Goal: Transaction & Acquisition: Purchase product/service

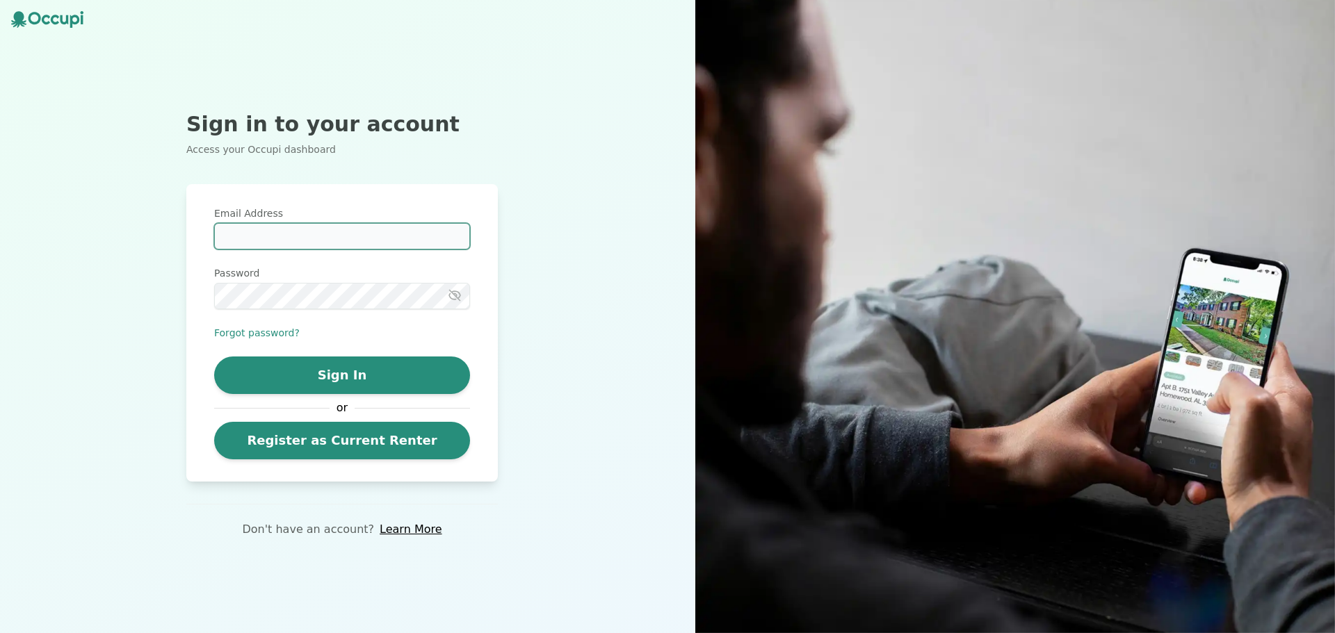
click at [357, 241] on input "Email Address" at bounding box center [342, 236] width 256 height 26
type input "**********"
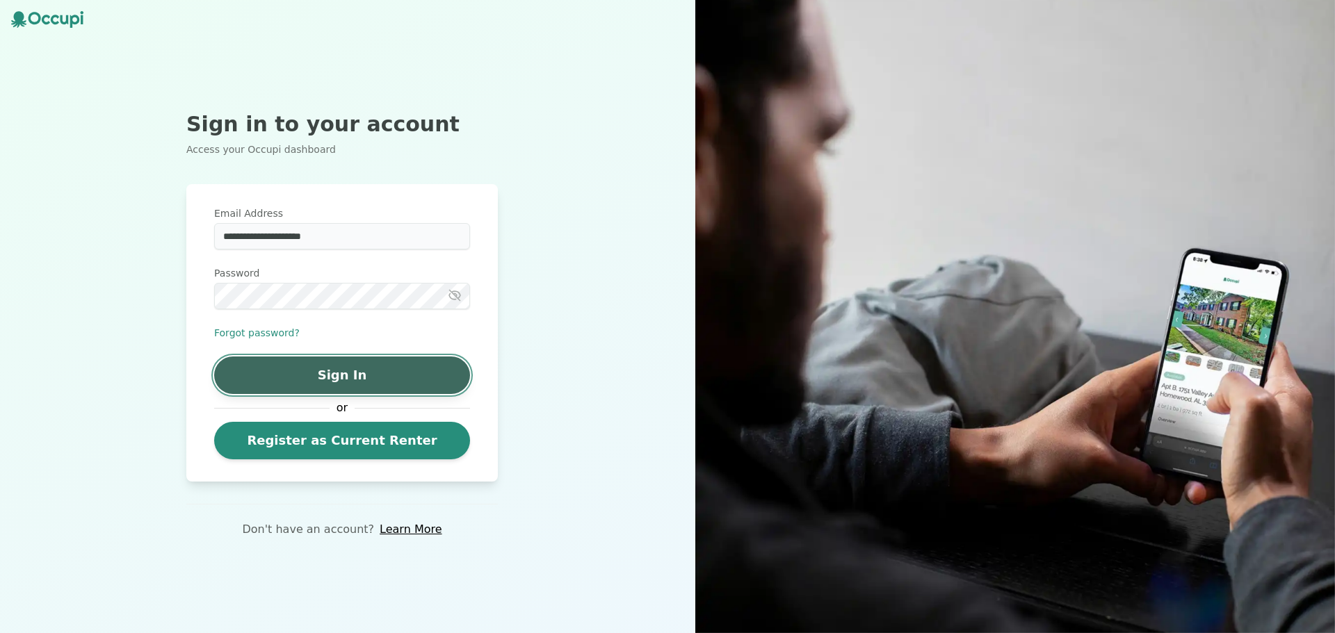
click at [352, 376] on button "Sign In" at bounding box center [342, 376] width 256 height 38
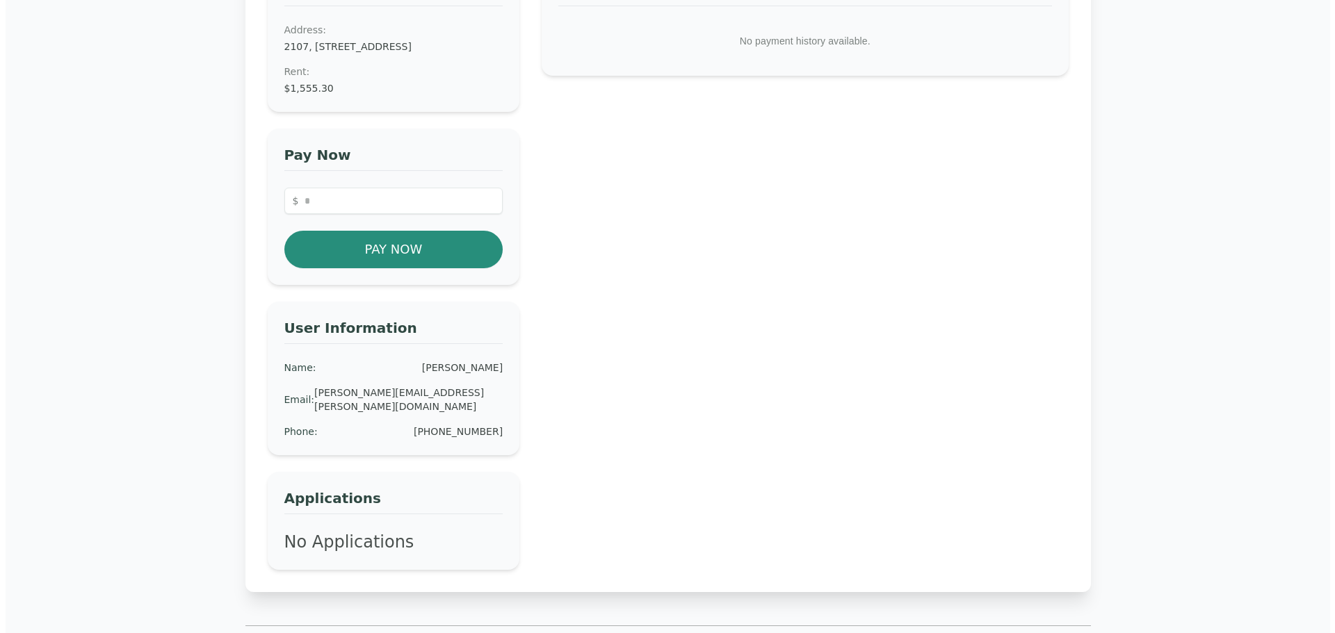
scroll to position [209, 0]
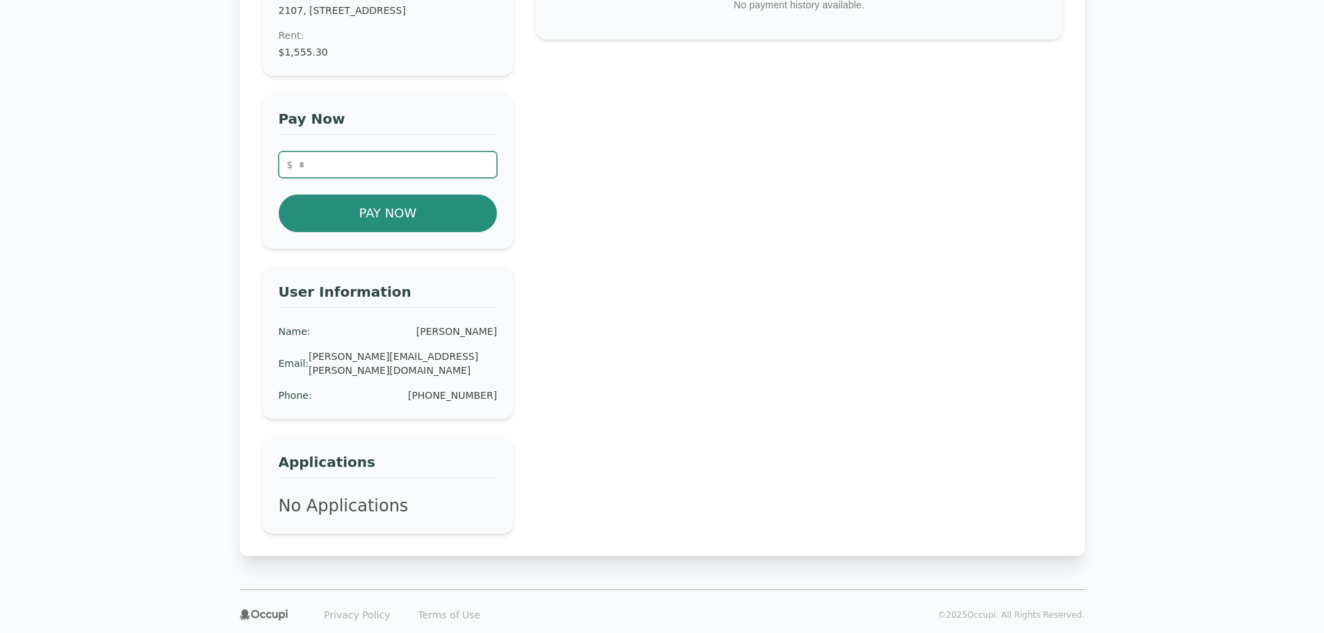
click at [378, 178] on input "number" at bounding box center [388, 165] width 219 height 26
type input "*******"
click at [370, 218] on button "Pay Now" at bounding box center [388, 214] width 219 height 38
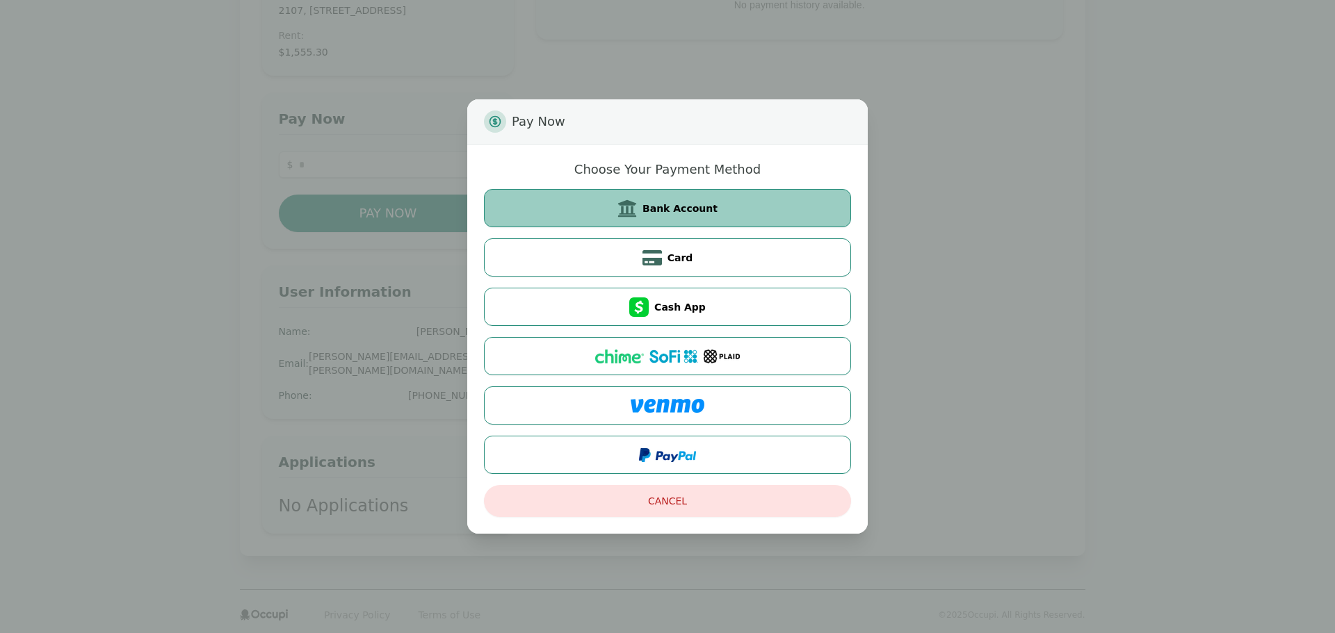
click at [637, 213] on icon at bounding box center [626, 208] width 19 height 19
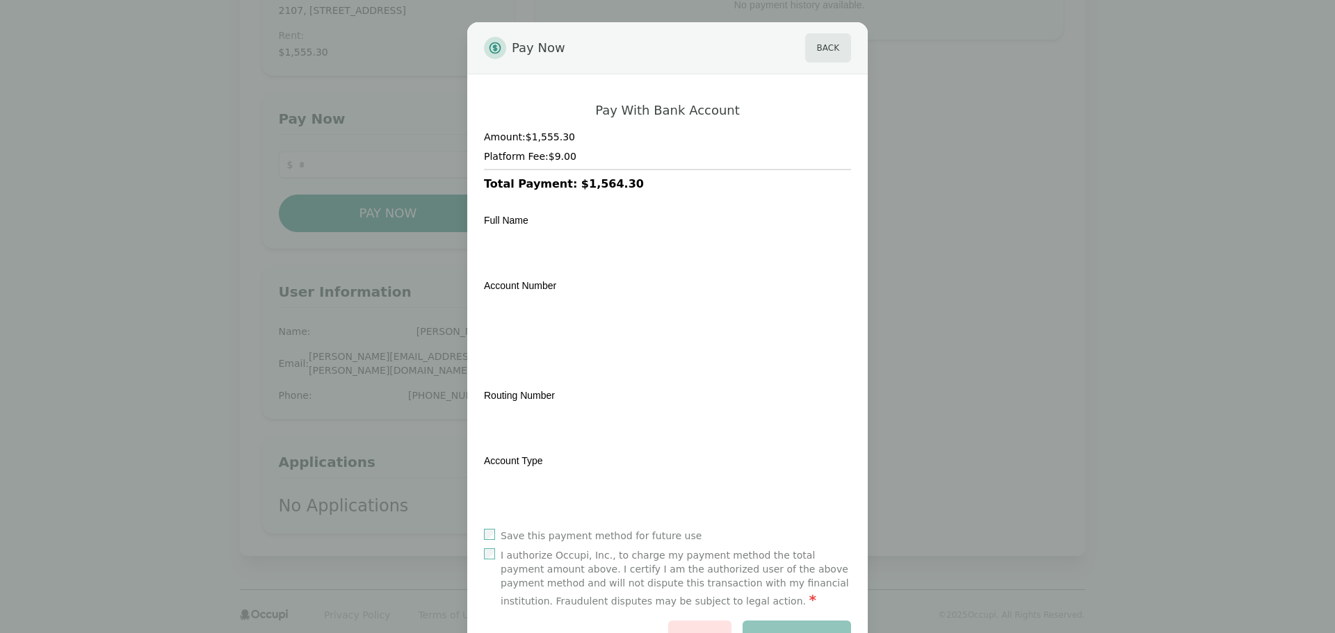
click at [660, 174] on div "Amount: $1,555.30 Platform Fee: $9.00 Total Payment: $1,564.30" at bounding box center [667, 161] width 367 height 63
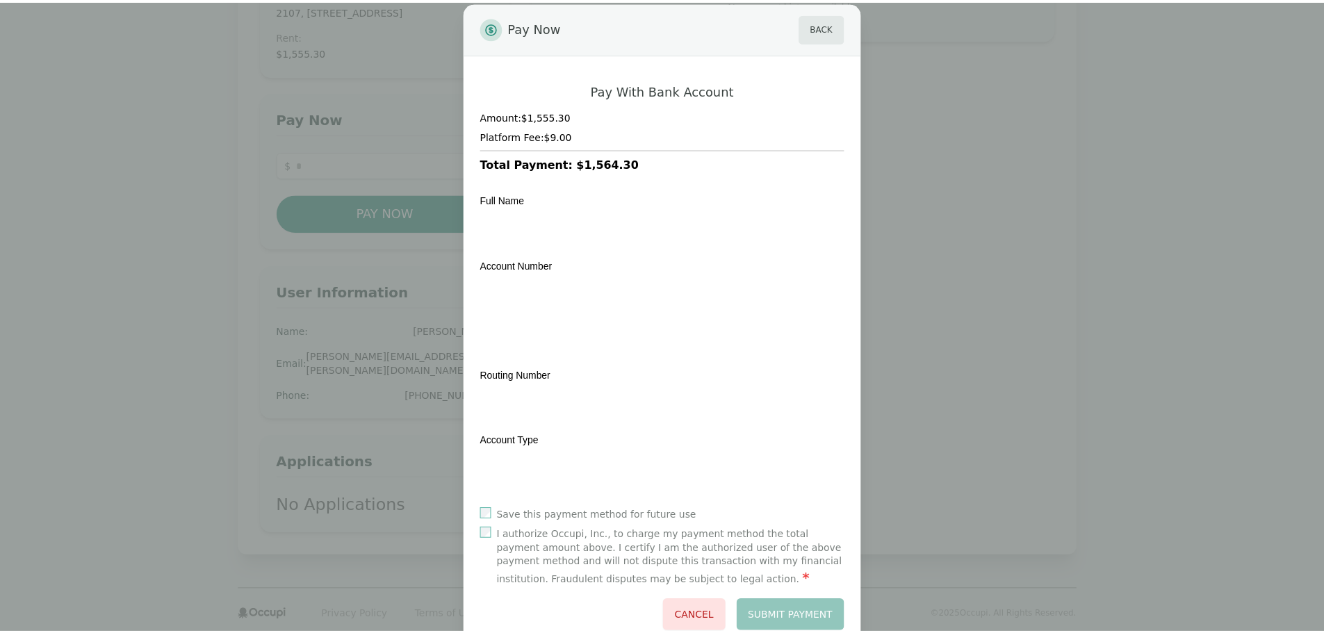
scroll to position [0, 0]
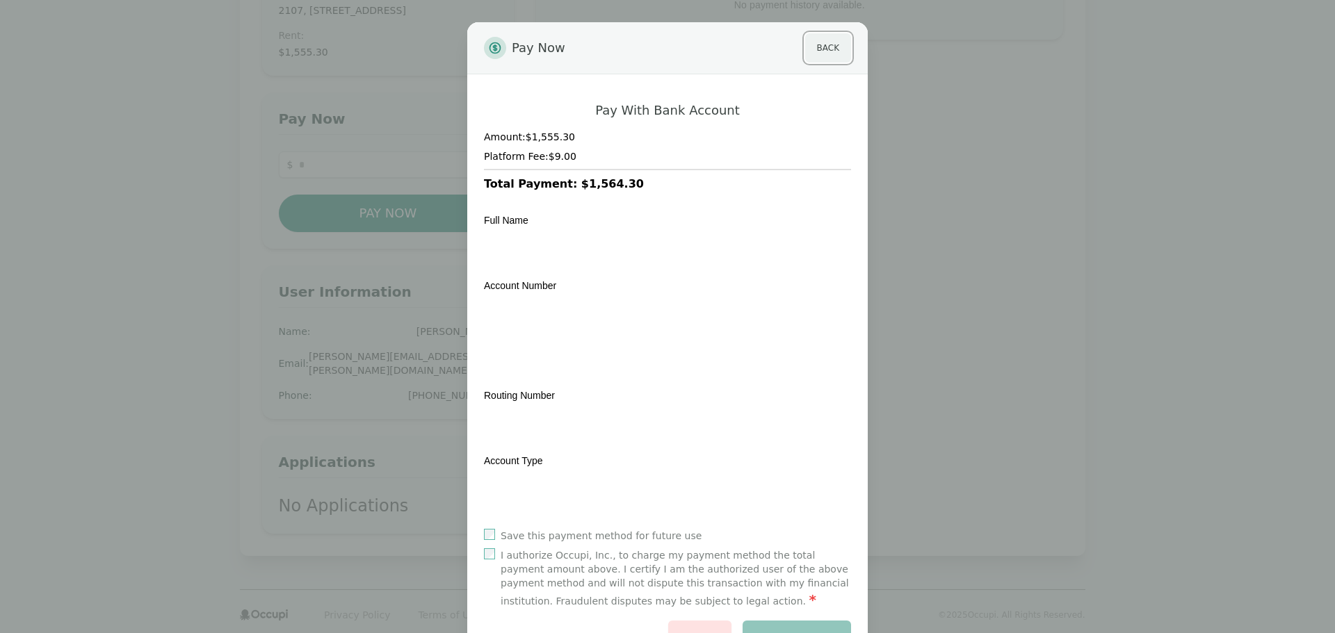
click at [831, 48] on button "Back" at bounding box center [828, 47] width 46 height 29
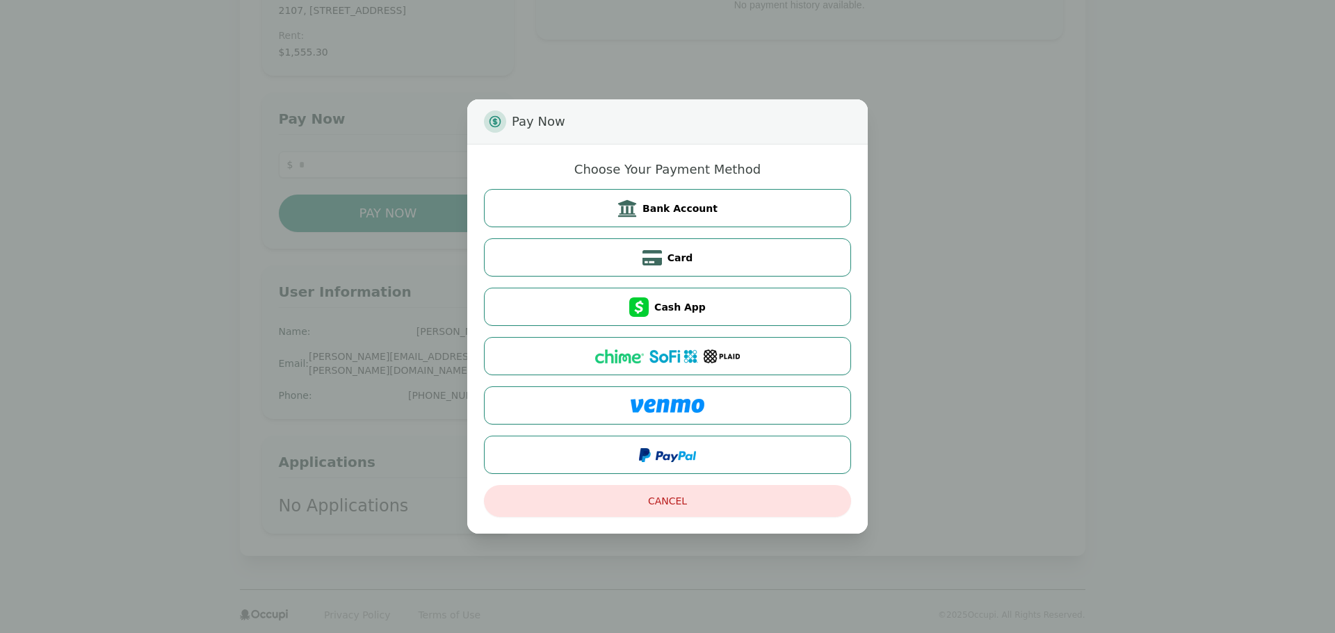
click at [182, 272] on div "Pay Now Choose Your Payment Method Bank Account Card Cash App Cancel" at bounding box center [667, 316] width 1335 height 633
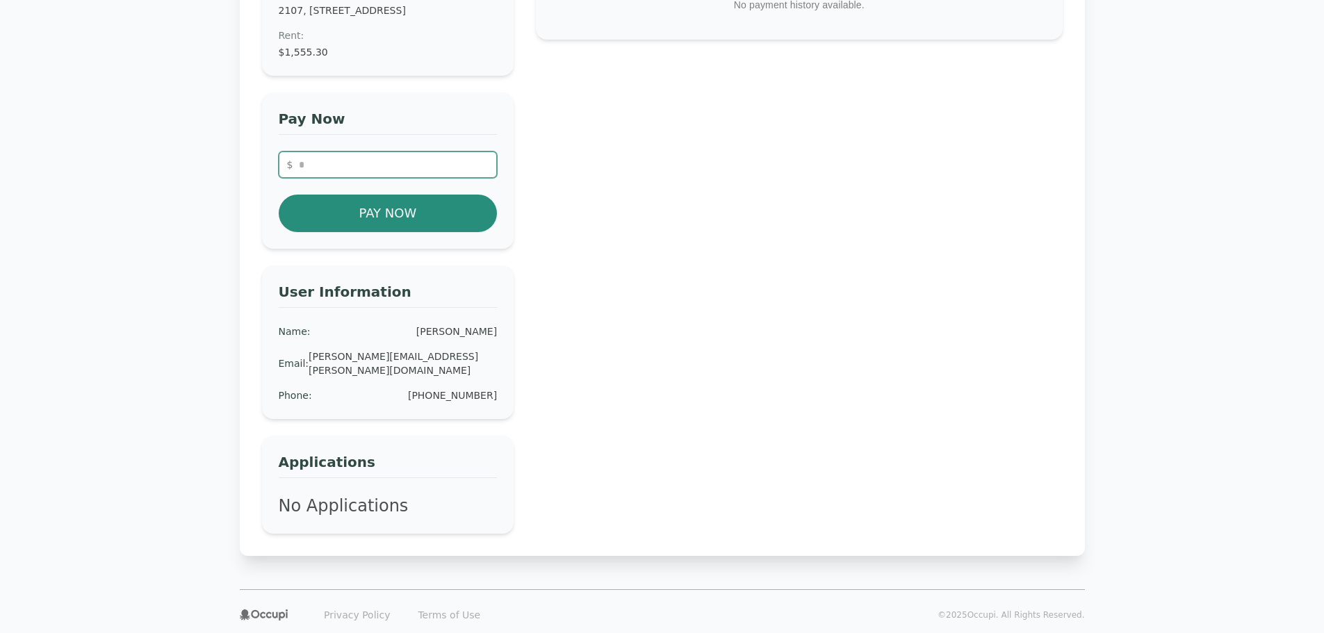
click at [408, 178] on input "number" at bounding box center [388, 165] width 219 height 26
type input "****"
click at [351, 230] on button "Pay Now" at bounding box center [388, 214] width 219 height 38
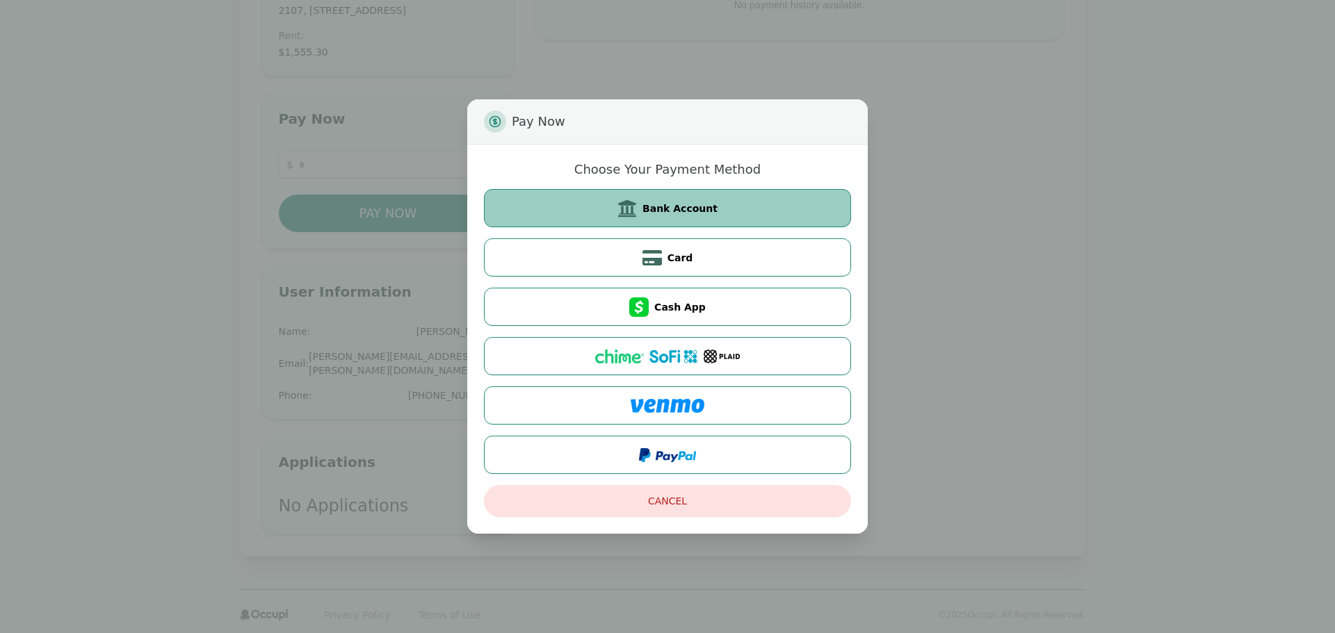
click at [656, 214] on span "Bank Account" at bounding box center [679, 209] width 75 height 14
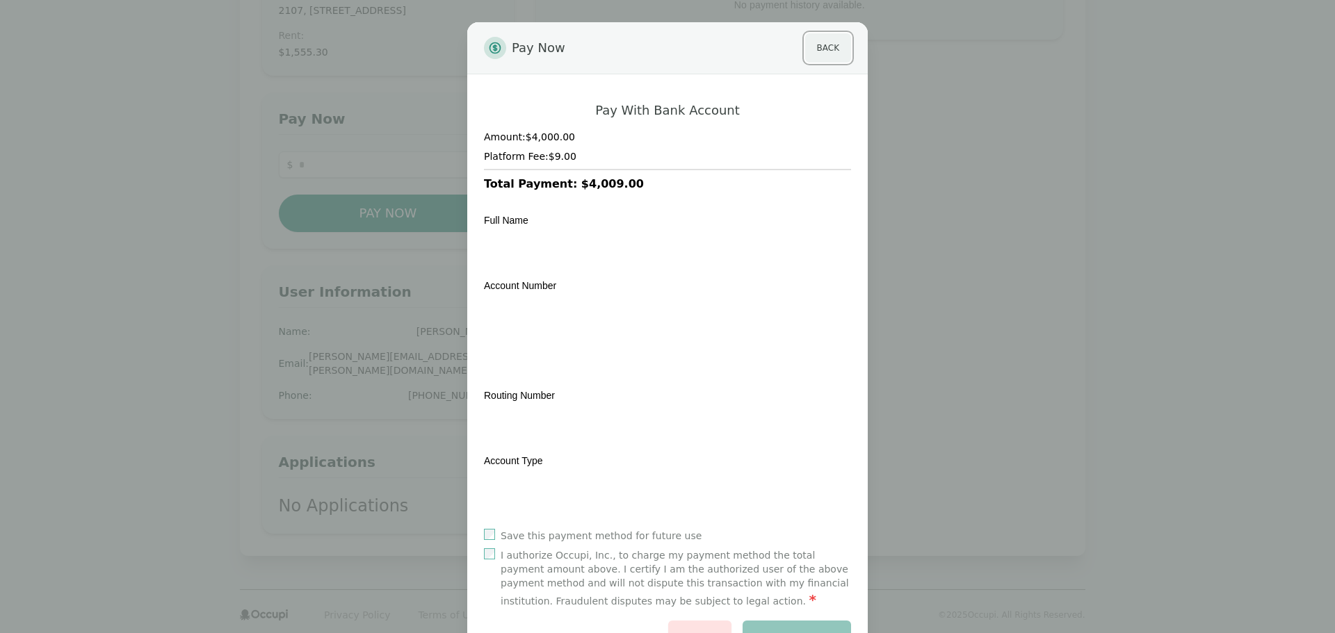
click at [832, 47] on button "Back" at bounding box center [828, 47] width 46 height 29
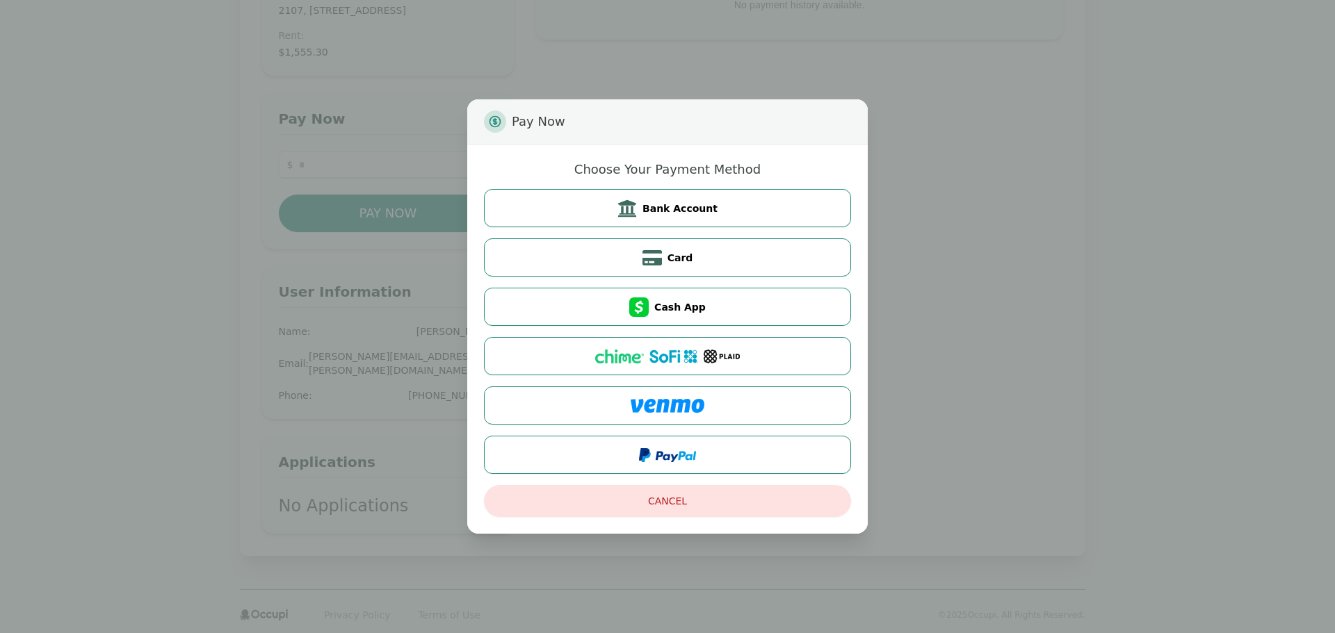
click at [143, 238] on div "Pay Now Choose Your Payment Method Bank Account Card Cash App Cancel" at bounding box center [667, 316] width 1335 height 633
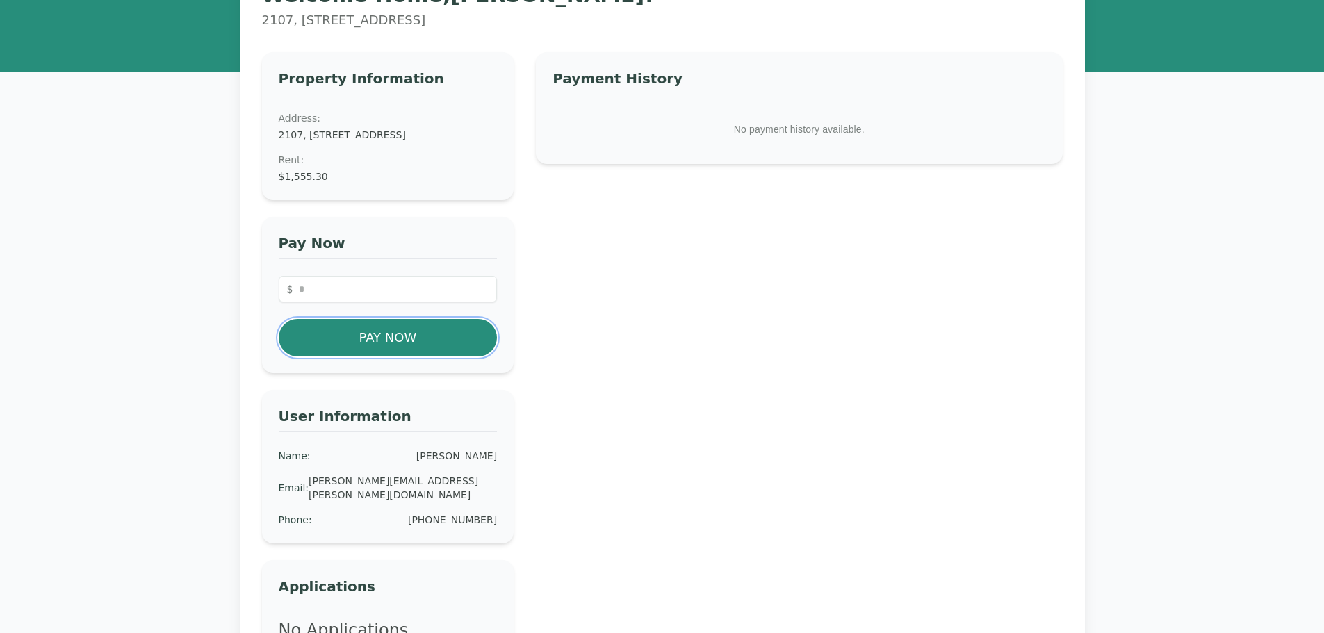
scroll to position [249, 0]
